Goal: Task Accomplishment & Management: Manage account settings

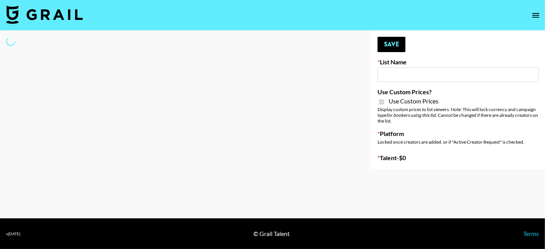
type input "Craftd"
checkbox input "true"
select select "Brand"
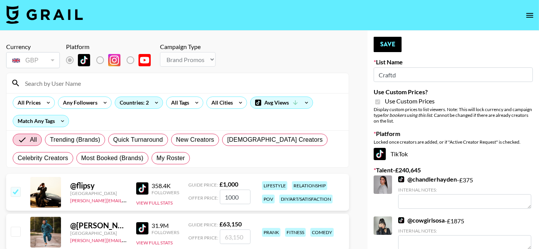
click at [46, 64] on div "GBP" at bounding box center [33, 60] width 51 height 13
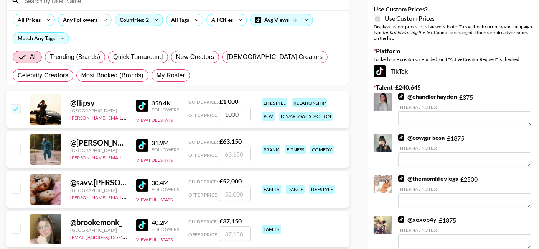
scroll to position [84, 0]
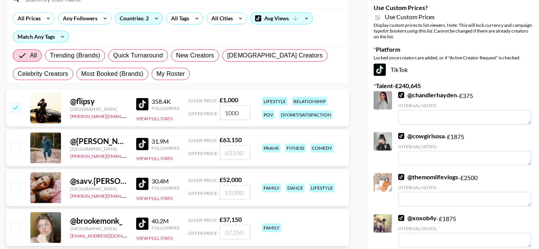
click at [89, 145] on div "@ [PERSON_NAME].[PERSON_NAME]" at bounding box center [98, 142] width 57 height 10
click at [11, 109] on input "checkbox" at bounding box center [15, 107] width 9 height 9
checkbox input "false"
click at [172, 79] on label "My Roster" at bounding box center [171, 74] width 38 height 12
click at [157, 74] on input "My Roster" at bounding box center [157, 74] width 0 height 0
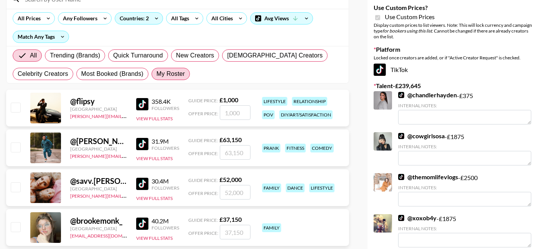
radio input "true"
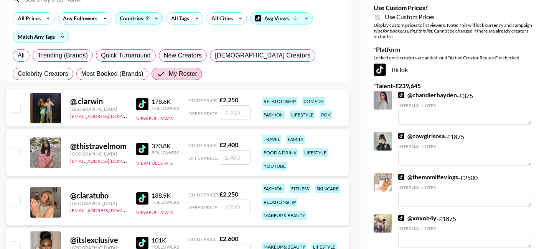
click at [230, 112] on input "number" at bounding box center [235, 112] width 31 height 15
type input "2"
checkbox input "true"
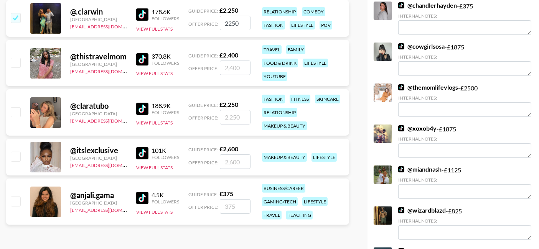
scroll to position [180, 0]
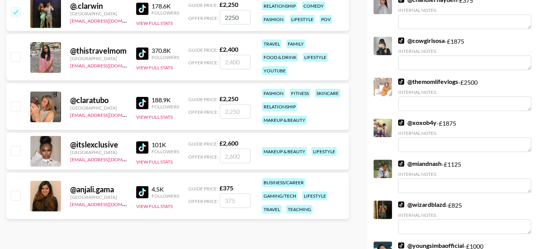
type input "2250"
click at [227, 112] on input "number" at bounding box center [235, 111] width 31 height 15
checkbox input "true"
type input "1000"
click at [231, 155] on input "number" at bounding box center [235, 156] width 31 height 15
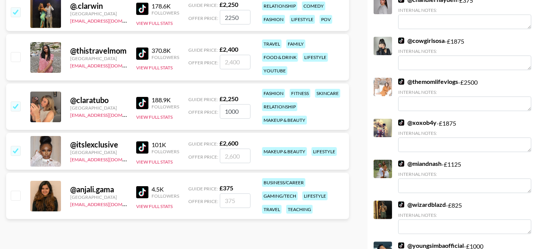
type input "2"
checkbox input "true"
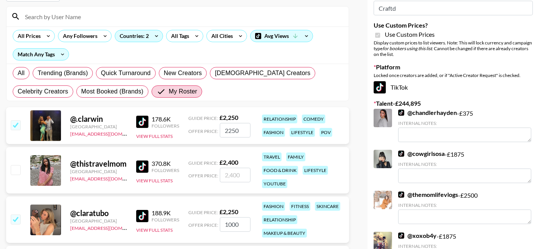
scroll to position [0, 0]
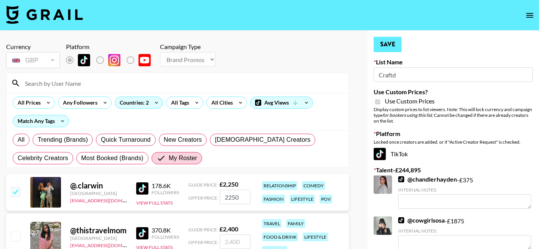
type input "2000"
click at [386, 48] on button "Save" at bounding box center [388, 44] width 28 height 15
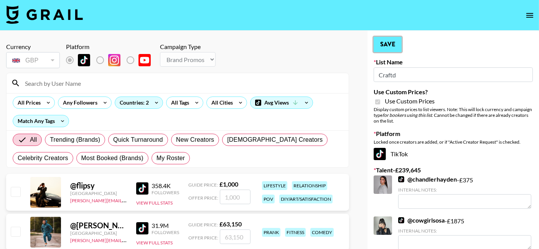
radio input "true"
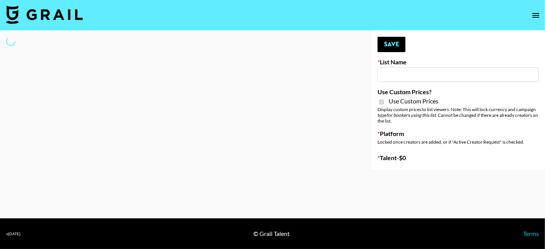
type input "Nurture Life"
checkbox input "true"
select select "Brand"
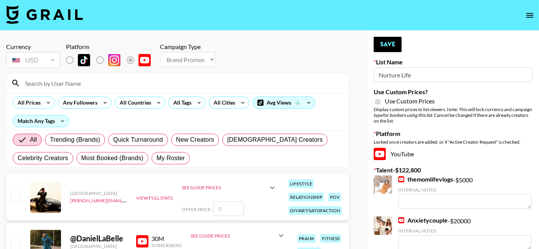
click at [118, 86] on input at bounding box center [182, 83] width 324 height 12
click at [176, 154] on span "My Roster" at bounding box center [171, 158] width 28 height 9
click at [157, 158] on input "My Roster" at bounding box center [157, 158] width 0 height 0
radio input "true"
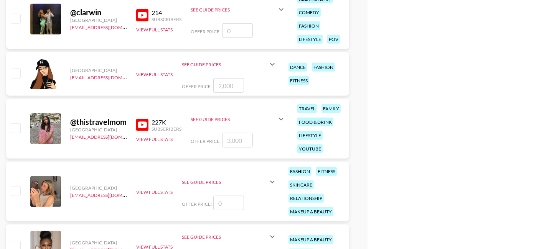
scroll to position [737, 0]
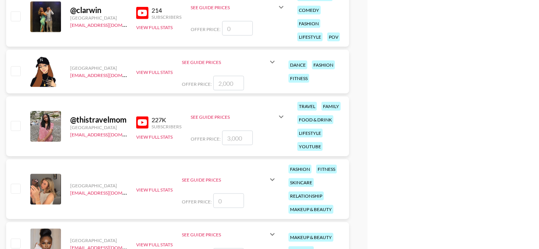
click at [227, 137] on input "number" at bounding box center [237, 138] width 31 height 15
checkbox input "true"
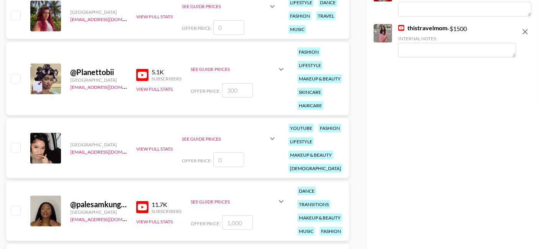
scroll to position [0, 0]
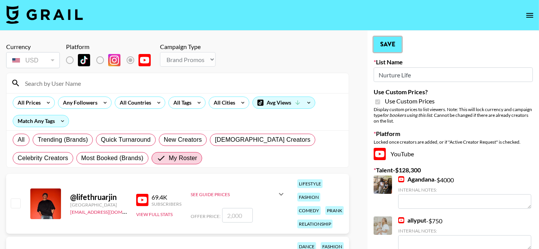
click at [395, 38] on button "Save" at bounding box center [388, 44] width 28 height 15
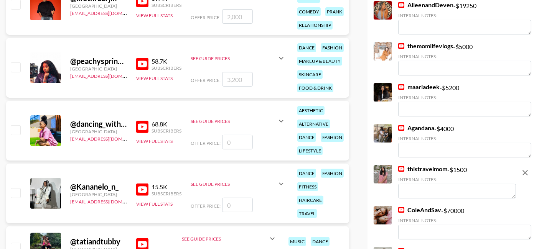
scroll to position [305, 0]
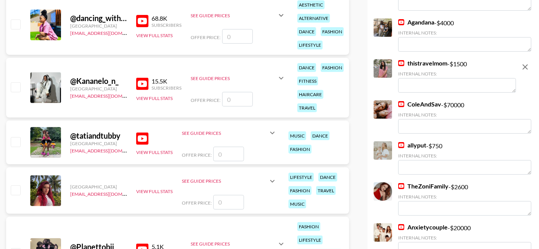
click at [448, 82] on textarea at bounding box center [457, 85] width 118 height 15
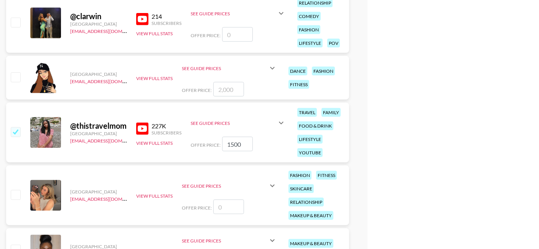
scroll to position [733, 0]
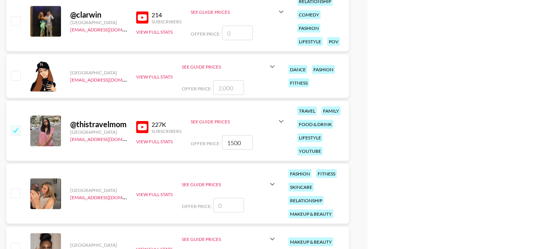
click at [245, 145] on input "1500" at bounding box center [237, 142] width 31 height 15
type input "1"
checkbox input "true"
type textarea "For Yt Shorts cross-posted to Reels"
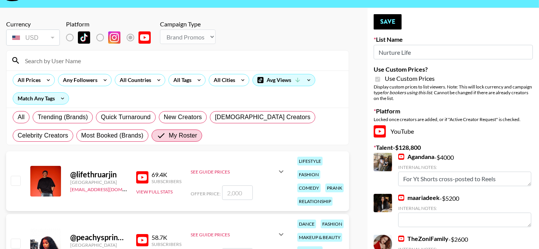
scroll to position [0, 0]
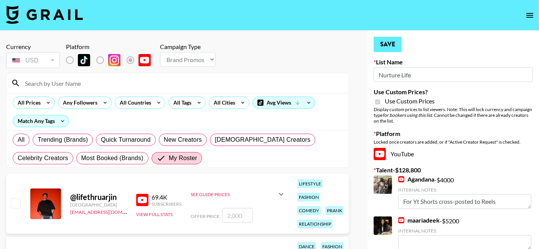
type input "2000"
click at [393, 46] on button "Save" at bounding box center [388, 44] width 28 height 15
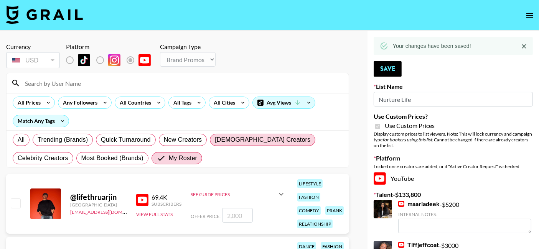
type textarea "more active on IG reels"
type input "ssssfdd"
